Goal: Complete application form: Complete application form

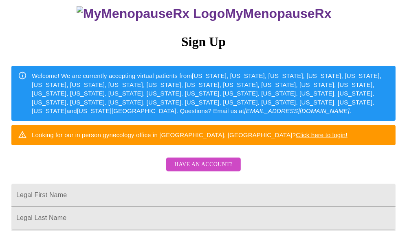
scroll to position [163, 0]
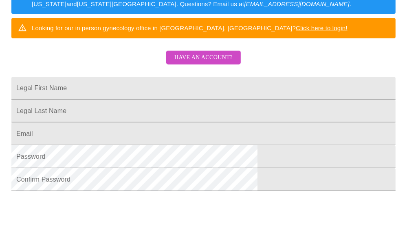
click at [202, 63] on span "Have an account?" at bounding box center [203, 58] width 58 height 10
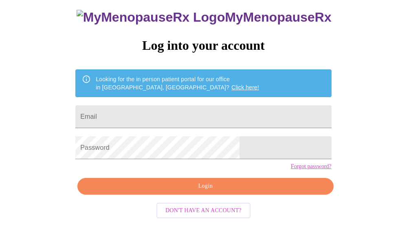
scroll to position [57, 0]
click at [168, 115] on input "Email" at bounding box center [203, 116] width 256 height 23
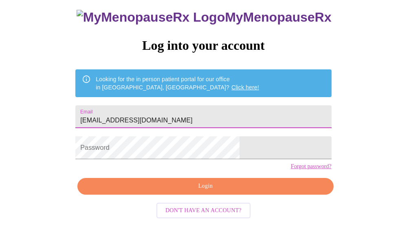
type input "[EMAIL_ADDRESS][DOMAIN_NAME]"
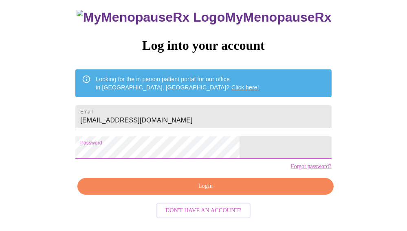
click at [205, 191] on span "Login" at bounding box center [205, 186] width 237 height 10
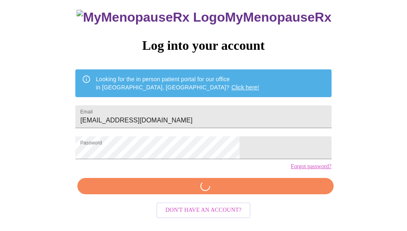
scroll to position [57, 0]
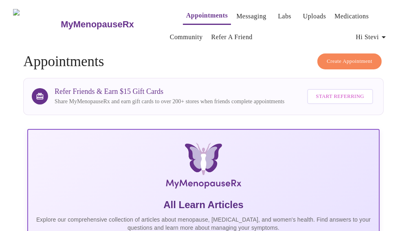
click at [189, 12] on link "Appointments" at bounding box center [207, 15] width 42 height 11
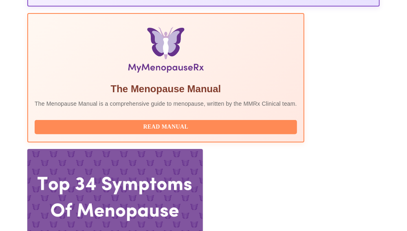
scroll to position [367, 0]
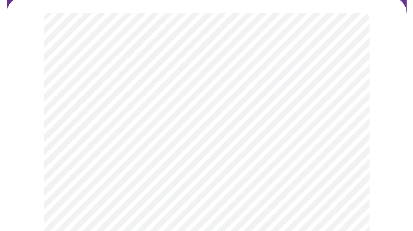
scroll to position [81, 0]
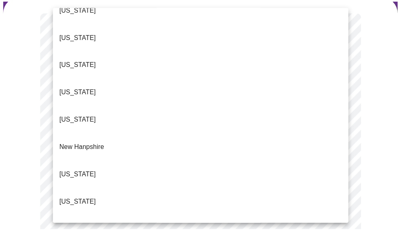
scroll to position [774, 0]
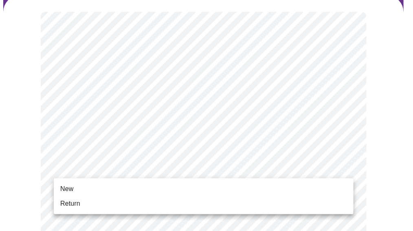
click at [136, 204] on li "Return" at bounding box center [204, 203] width 300 height 15
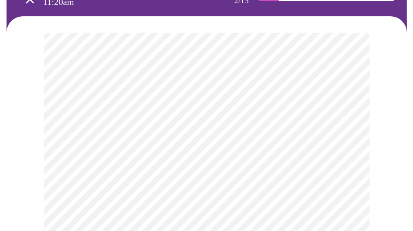
scroll to position [81, 0]
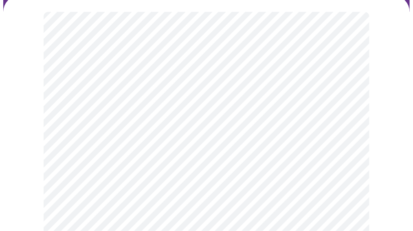
click at [269, 90] on body "MyMenopauseRx Appointments Messaging Labs Uploads Medications Community Refer a…" at bounding box center [206, 175] width 407 height 506
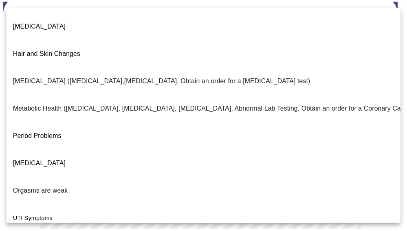
scroll to position [191, 0]
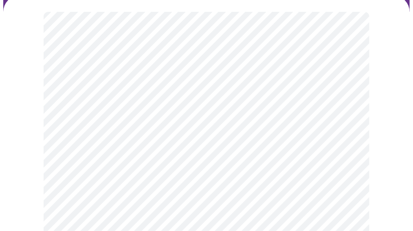
click at [193, 177] on body "MyMenopauseRx Appointments Messaging Labs Uploads Medications Community Refer a…" at bounding box center [206, 172] width 407 height 501
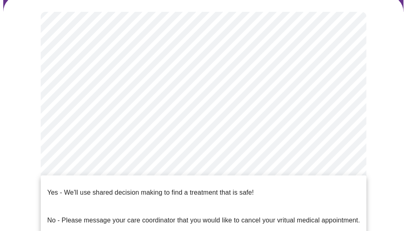
click at [192, 187] on p "Yes - We'll use shared decision making to find a treatment that is safe!" at bounding box center [150, 192] width 207 height 10
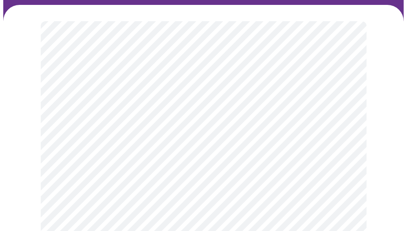
scroll to position [81, 0]
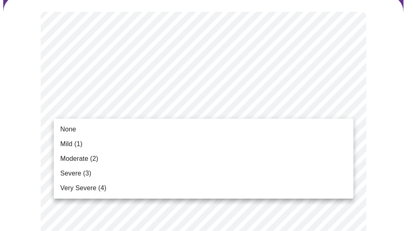
click at [245, 142] on li "Mild (1)" at bounding box center [204, 143] width 300 height 15
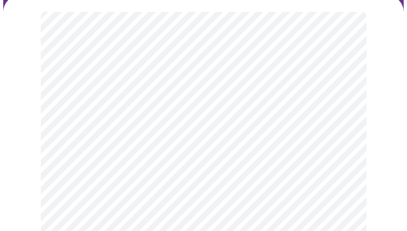
scroll to position [163, 0]
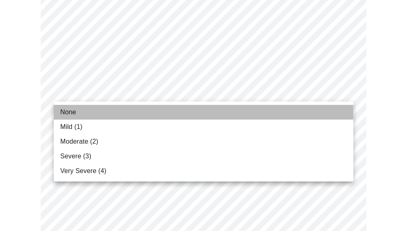
click at [227, 114] on li "None" at bounding box center [204, 112] width 300 height 15
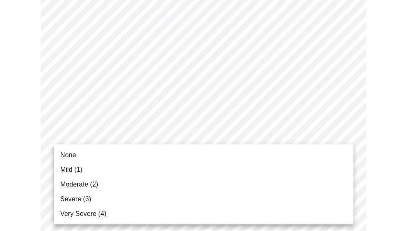
click at [217, 189] on li "Moderate (2)" at bounding box center [204, 184] width 300 height 15
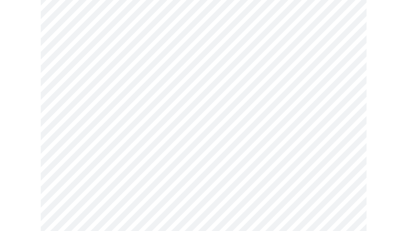
scroll to position [244, 0]
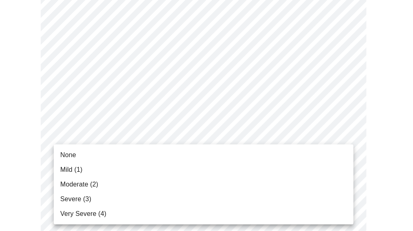
click at [208, 164] on li "Mild (1)" at bounding box center [204, 169] width 300 height 15
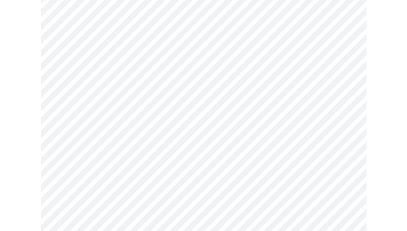
scroll to position [326, 0]
click at [220, 111] on body "MyMenopauseRx Appointments Messaging Labs Uploads Medications Community Refer a…" at bounding box center [203, 204] width 400 height 1055
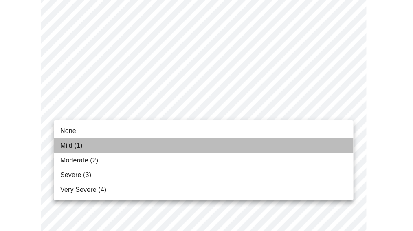
click at [212, 147] on li "Mild (1)" at bounding box center [204, 145] width 300 height 15
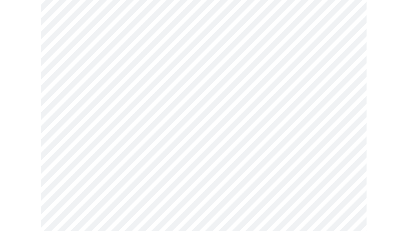
scroll to position [407, 0]
click at [222, 84] on body "MyMenopauseRx Appointments Messaging Labs Uploads Medications Community Refer a…" at bounding box center [203, 117] width 400 height 1043
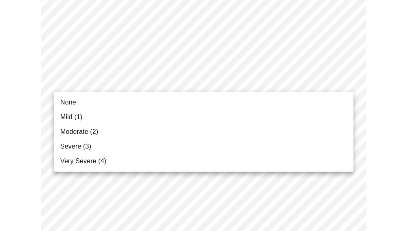
click at [210, 126] on li "Moderate (2)" at bounding box center [204, 131] width 300 height 15
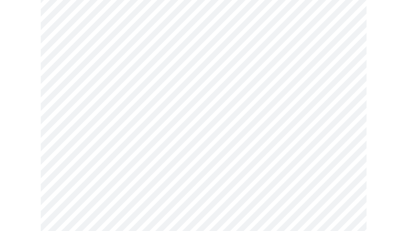
scroll to position [448, 0]
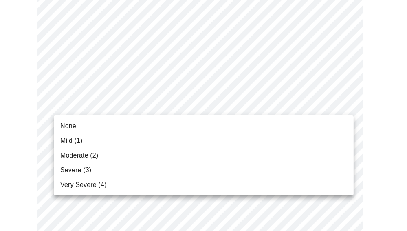
click at [216, 103] on body "MyMenopauseRx Appointments Messaging Labs Uploads Medications Community Refer a…" at bounding box center [203, 71] width 400 height 1032
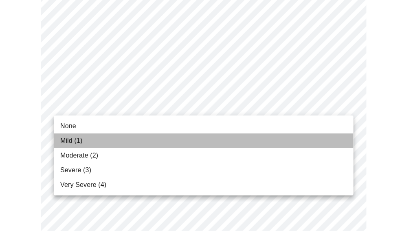
click at [208, 140] on li "Mild (1)" at bounding box center [204, 140] width 300 height 15
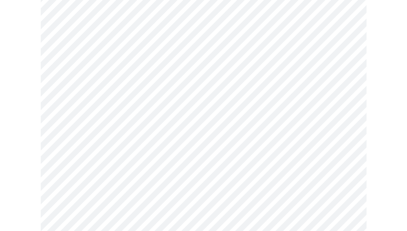
scroll to position [530, 0]
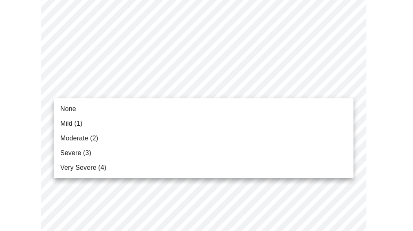
drag, startPoint x: 208, startPoint y: 125, endPoint x: 206, endPoint y: 139, distance: 13.6
click at [206, 139] on ul "None Mild (1) Moderate (2) Severe (3) Very Severe (4)" at bounding box center [204, 138] width 300 height 80
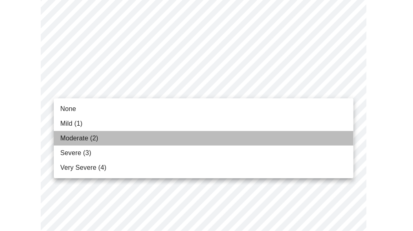
click at [206, 139] on li "Moderate (2)" at bounding box center [204, 138] width 300 height 15
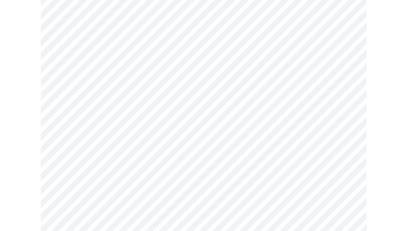
scroll to position [611, 0]
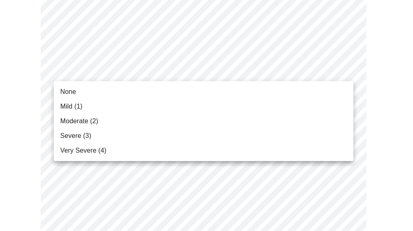
click at [211, 117] on li "Moderate (2)" at bounding box center [204, 121] width 300 height 15
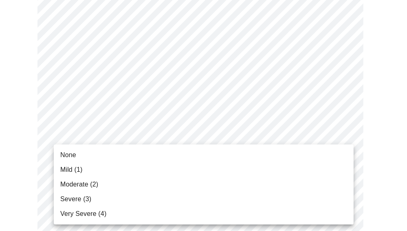
click at [186, 171] on li "Mild (1)" at bounding box center [204, 169] width 300 height 15
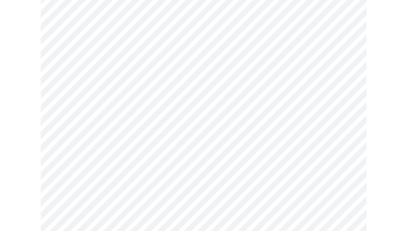
scroll to position [733, 0]
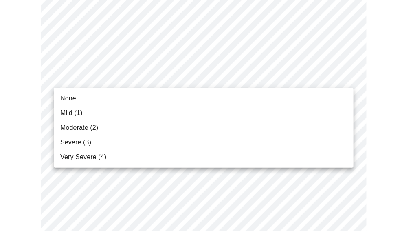
drag, startPoint x: 198, startPoint y: 119, endPoint x: 198, endPoint y: 127, distance: 8.2
click at [198, 127] on ul "None Mild (1) Moderate (2) Severe (3) Very Severe (4)" at bounding box center [204, 128] width 300 height 80
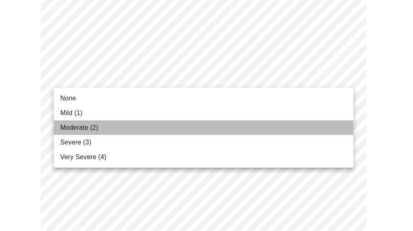
click at [198, 128] on li "Moderate (2)" at bounding box center [204, 127] width 300 height 15
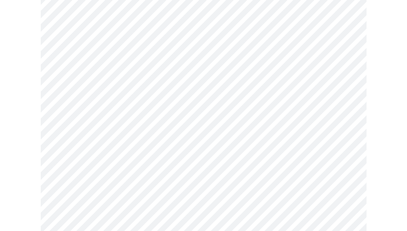
scroll to position [81, 0]
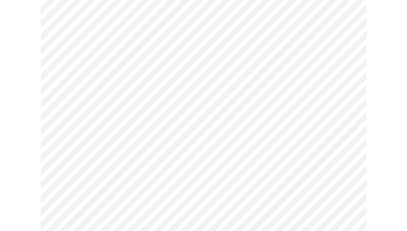
scroll to position [367, 0]
click at [165, 140] on body "MyMenopauseRx Appointments Messaging Labs Uploads Medications Community Refer a…" at bounding box center [203, 47] width 400 height 820
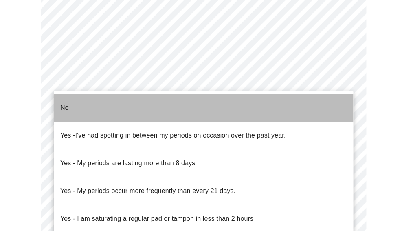
click at [143, 105] on li "No" at bounding box center [204, 108] width 300 height 28
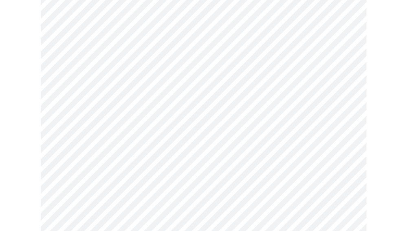
scroll to position [489, 0]
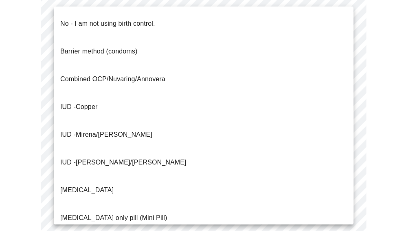
click at [179, 24] on li "No - I am not using birth control." at bounding box center [204, 24] width 300 height 28
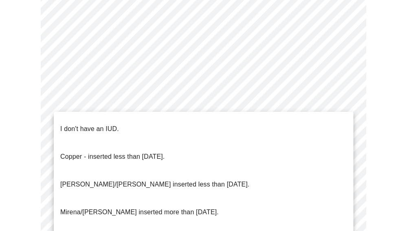
click at [152, 119] on li "I don't have an IUD." at bounding box center [204, 129] width 300 height 28
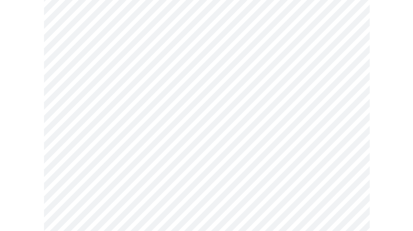
scroll to position [569, 0]
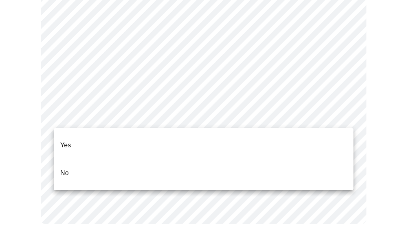
click at [141, 142] on li "Yes" at bounding box center [204, 145] width 300 height 28
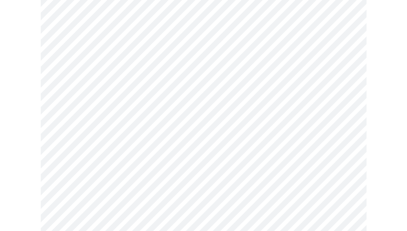
scroll to position [122, 0]
click at [213, 172] on body "MyMenopauseRx Appointments Messaging Labs Uploads Medications Community Refer a…" at bounding box center [203, 190] width 400 height 619
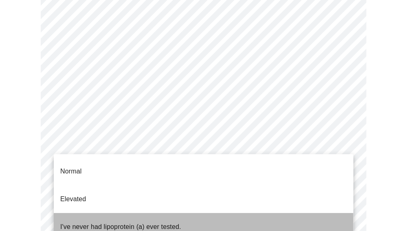
click at [203, 215] on li "I've never had lipoprotein (a) ever tested." at bounding box center [204, 227] width 300 height 28
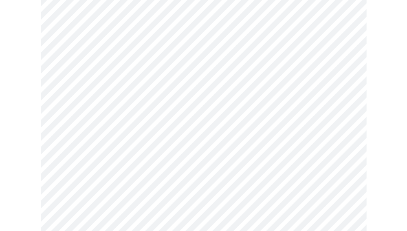
scroll to position [174, 0]
click at [334, 56] on body "MyMenopauseRx Appointments Messaging Labs Uploads Medications Community Refer a…" at bounding box center [203, 136] width 400 height 614
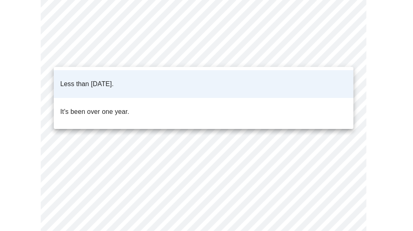
click at [334, 56] on div at bounding box center [206, 115] width 413 height 231
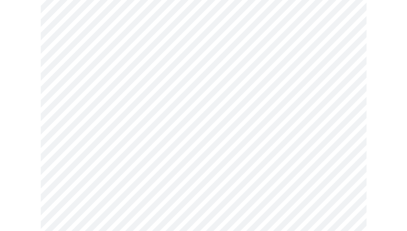
scroll to position [2200, 0]
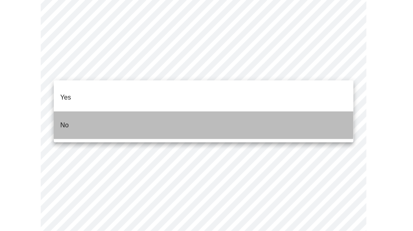
click at [200, 111] on li "No" at bounding box center [204, 125] width 300 height 28
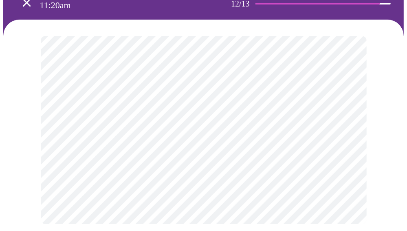
scroll to position [0, 0]
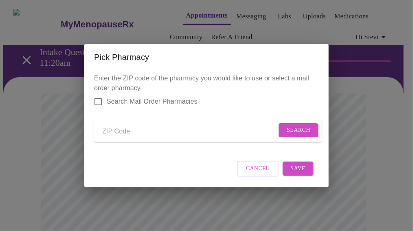
click at [251, 176] on button "Cancel" at bounding box center [258, 169] width 42 height 16
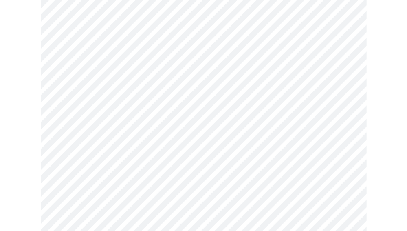
scroll to position [660, 0]
